Goal: Navigation & Orientation: Find specific page/section

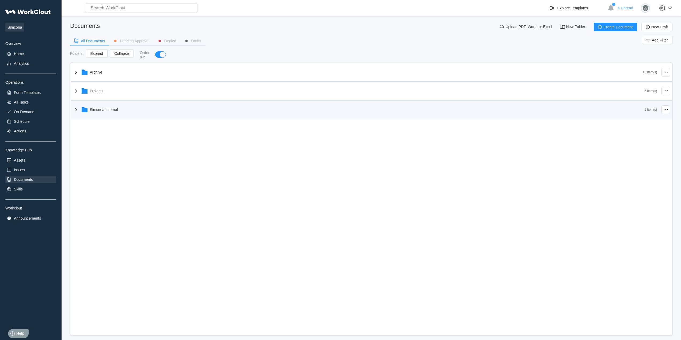
click at [131, 104] on div "Simcona Internal" at bounding box center [359, 110] width 572 height 14
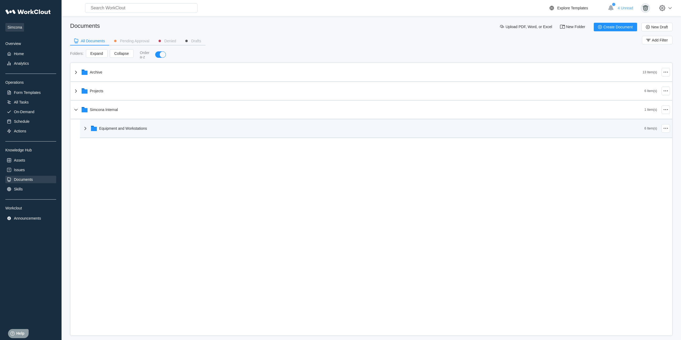
click at [135, 123] on div "Equipment and Workstations" at bounding box center [363, 128] width 563 height 14
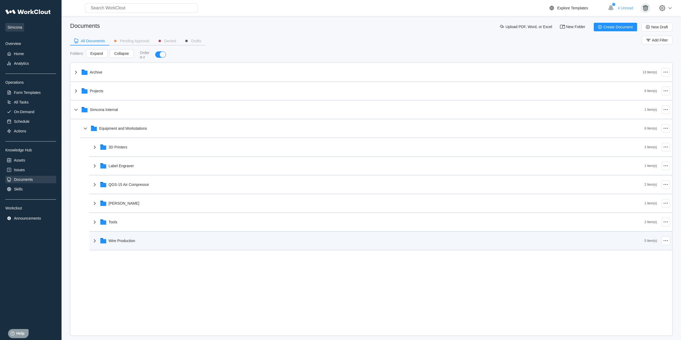
click at [153, 233] on div "Wire Production 5 Item(s)" at bounding box center [380, 241] width 583 height 19
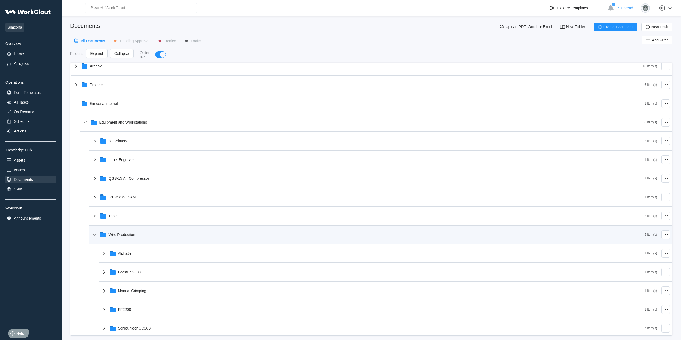
scroll to position [9, 0]
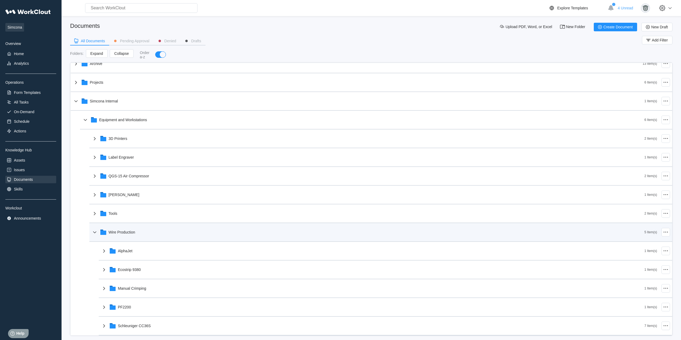
click at [154, 232] on div "Wire Production" at bounding box center [368, 232] width 553 height 14
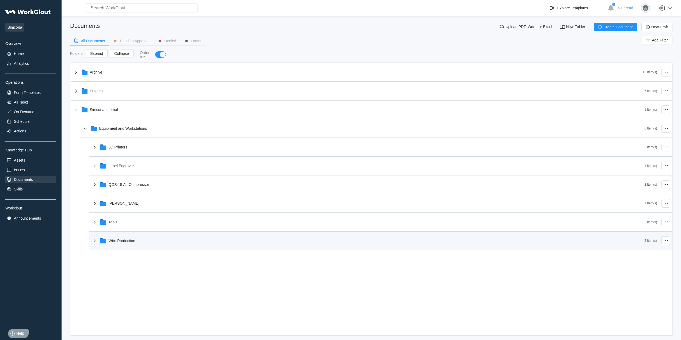
scroll to position [0, 0]
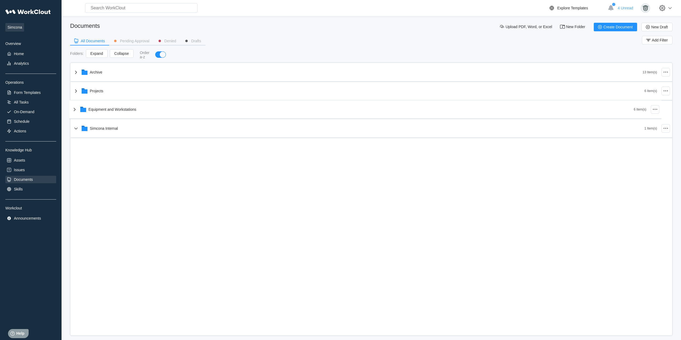
drag, startPoint x: 120, startPoint y: 129, endPoint x: 109, endPoint y: 110, distance: 21.8
click at [109, 110] on div "Archive 13 Item(s) Projects 6 Item(s) Simcona Internal 1 Item(s) Equipment and …" at bounding box center [372, 100] width 602 height 75
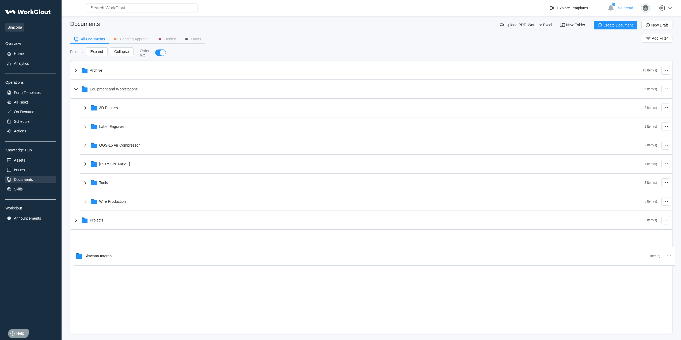
drag, startPoint x: 116, startPoint y: 244, endPoint x: 121, endPoint y: 259, distance: 15.5
click at [120, 259] on div "Archive 13 Item(s) Equipment and Workstations 6 Item(s) 3D Printers 2 Item(s) L…" at bounding box center [371, 197] width 602 height 273
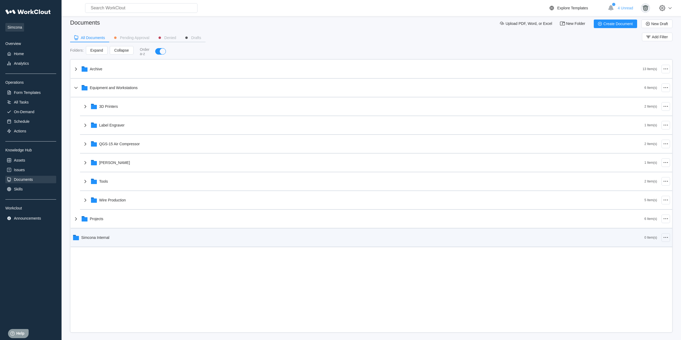
click at [665, 237] on icon at bounding box center [666, 237] width 6 height 6
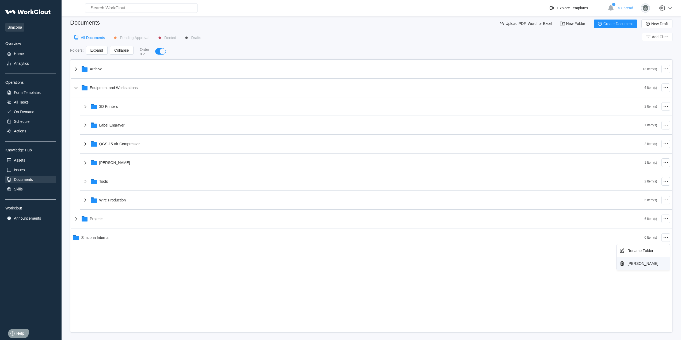
click at [648, 266] on div "[PERSON_NAME]" at bounding box center [643, 263] width 49 height 9
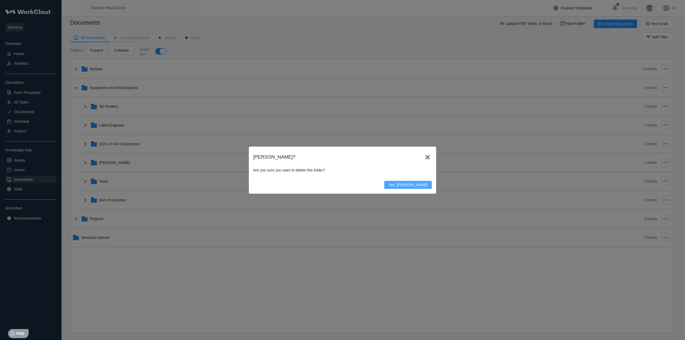
click at [418, 186] on span "Yes, [PERSON_NAME]" at bounding box center [408, 185] width 39 height 4
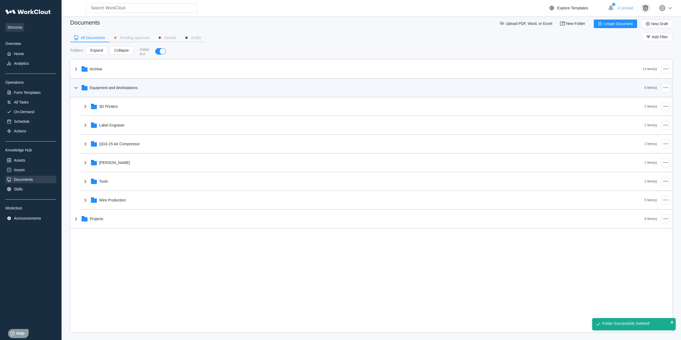
click at [118, 93] on div "Equipment and Workstations" at bounding box center [359, 88] width 572 height 14
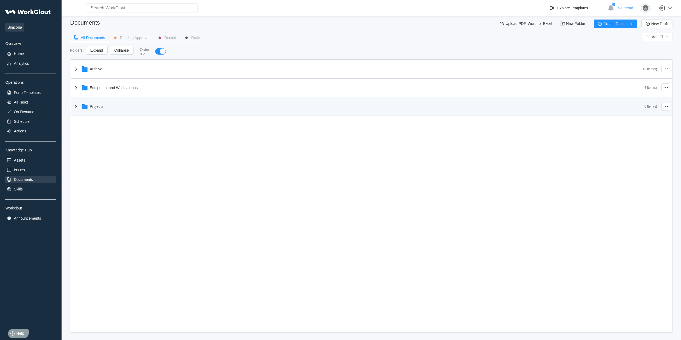
click at [116, 112] on div "Projects" at bounding box center [359, 107] width 572 height 14
click at [113, 108] on div "Projects" at bounding box center [359, 107] width 572 height 14
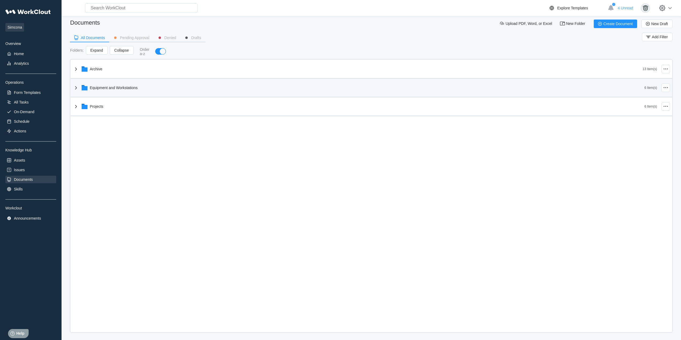
click at [115, 96] on div "Equipment and Workstations 6 Item(s)" at bounding box center [372, 88] width 602 height 19
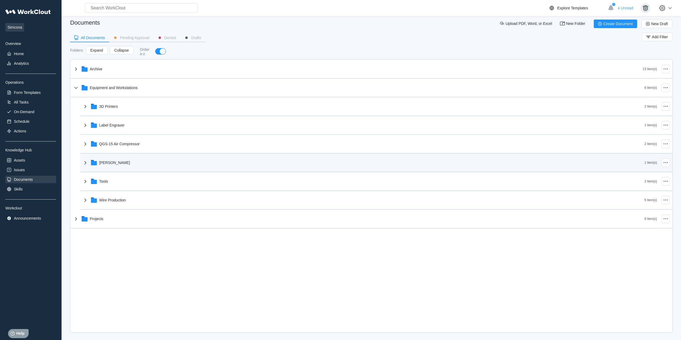
click at [124, 162] on div "[PERSON_NAME]" at bounding box center [363, 163] width 563 height 14
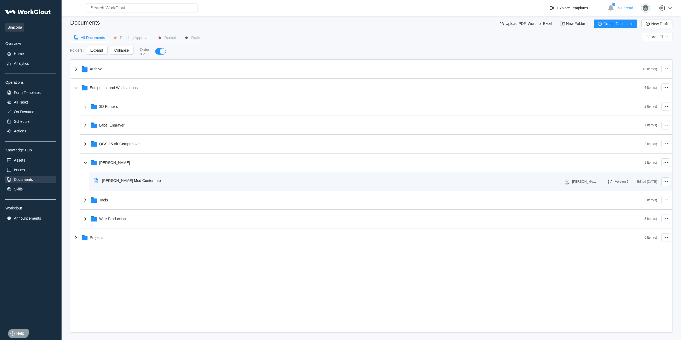
click at [134, 181] on div "[PERSON_NAME] Mod Center Info" at bounding box center [131, 180] width 59 height 4
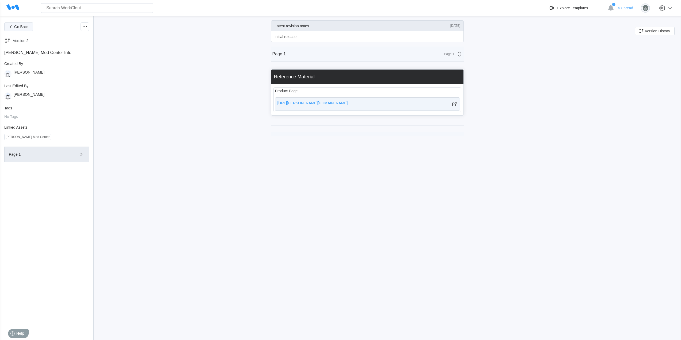
click at [17, 29] on span "Go Back" at bounding box center [21, 27] width 14 height 4
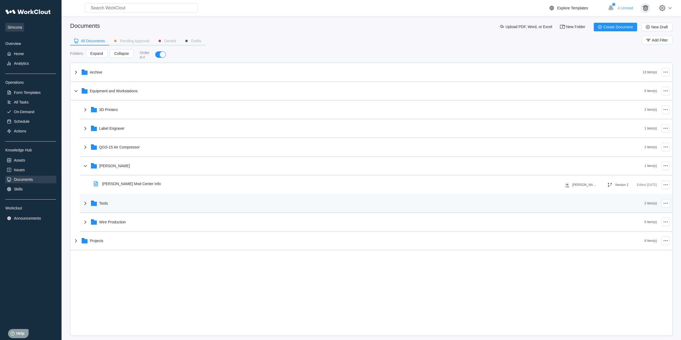
click at [133, 204] on div "Tools" at bounding box center [363, 203] width 563 height 14
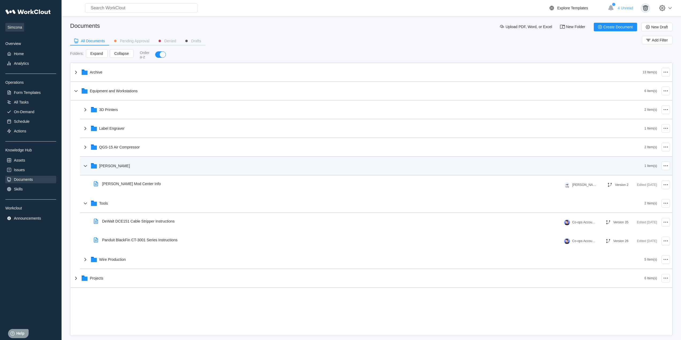
click at [136, 167] on div "[PERSON_NAME]" at bounding box center [363, 166] width 563 height 14
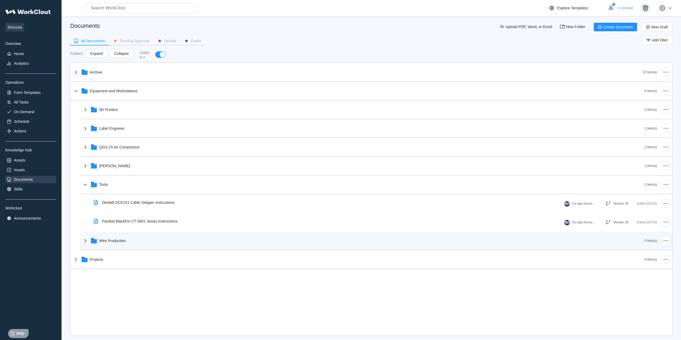
click at [141, 238] on div "Wire Production" at bounding box center [363, 241] width 563 height 14
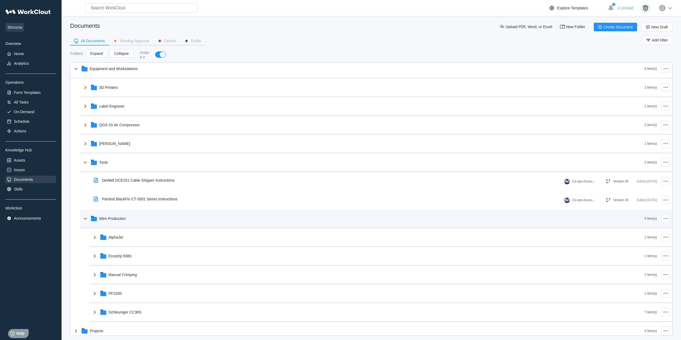
scroll to position [27, 0]
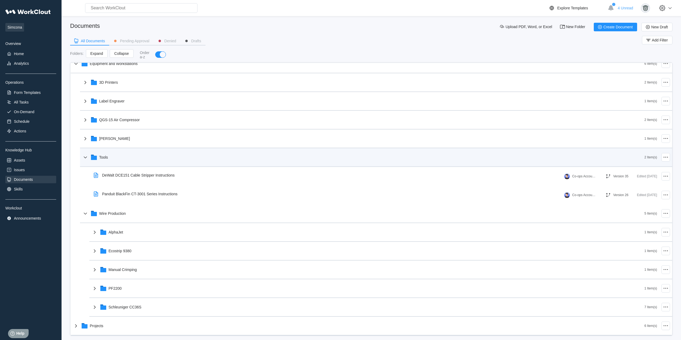
click at [139, 158] on div "Tools" at bounding box center [363, 157] width 563 height 14
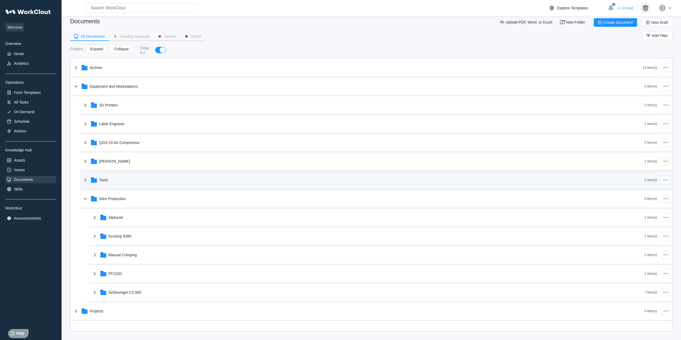
scroll to position [6, 0]
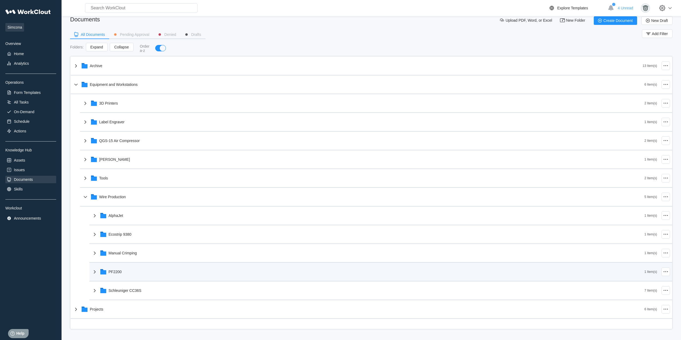
click at [145, 271] on div "PF2200" at bounding box center [368, 272] width 553 height 14
click at [162, 272] on div "PF2200" at bounding box center [368, 272] width 553 height 14
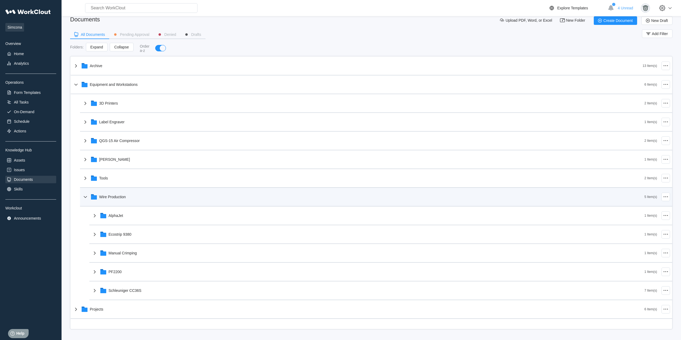
click at [145, 201] on div "Wire Production" at bounding box center [363, 197] width 563 height 14
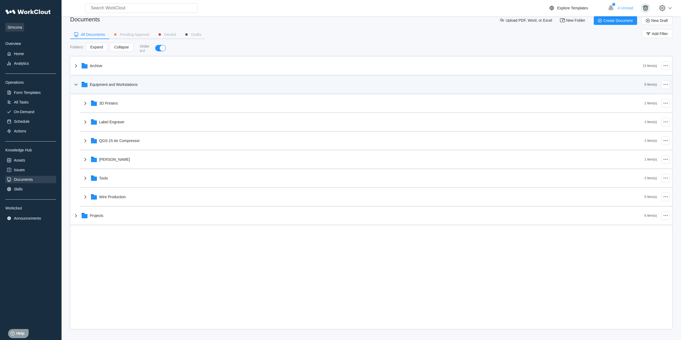
click at [134, 83] on div "Equipment and Workstations" at bounding box center [114, 84] width 48 height 4
